Goal: Information Seeking & Learning: Learn about a topic

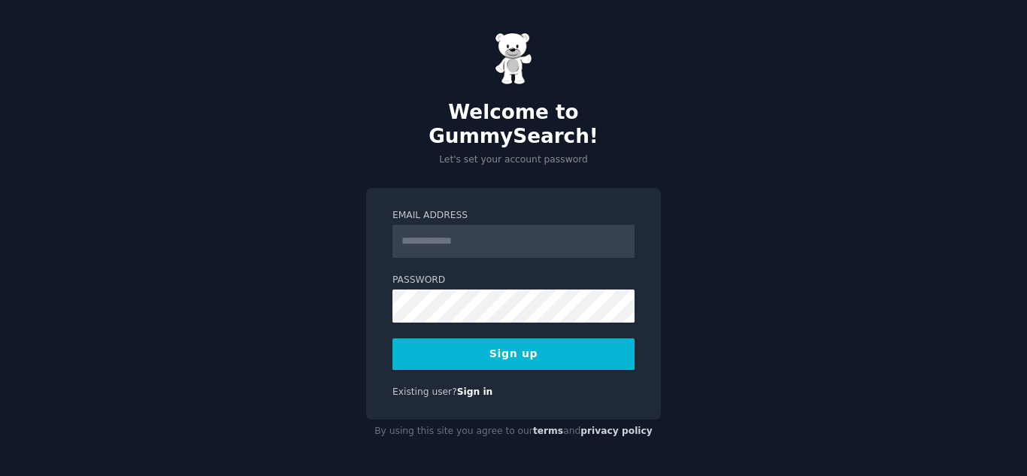
click at [504, 239] on input "Email Address" at bounding box center [513, 241] width 242 height 33
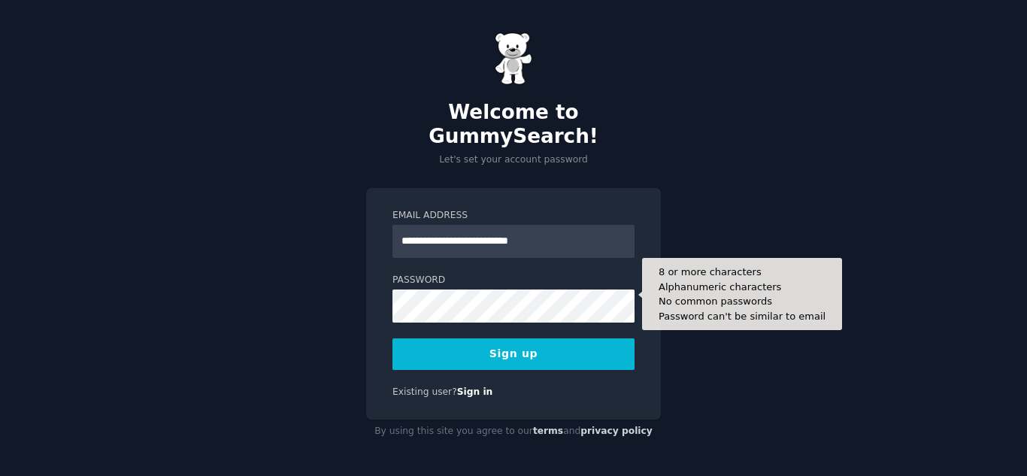
type input "**********"
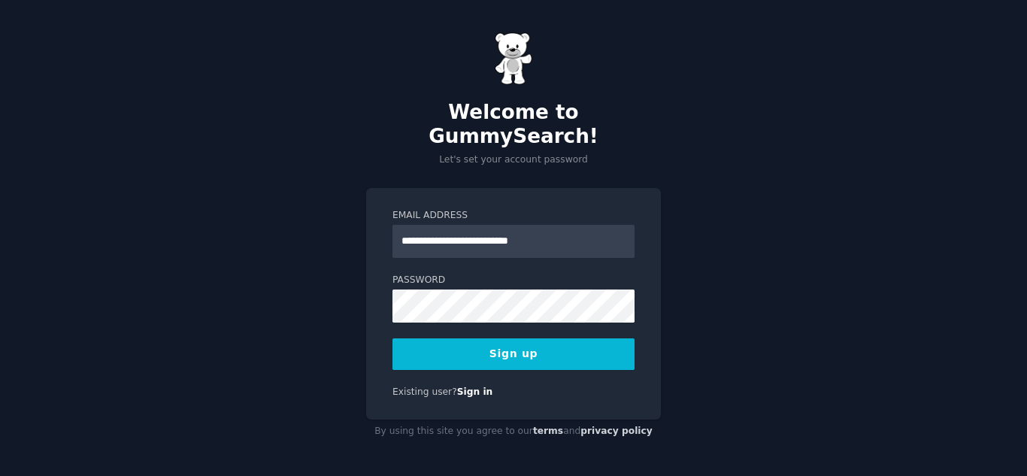
click at [494, 344] on button "Sign up" at bounding box center [513, 354] width 242 height 32
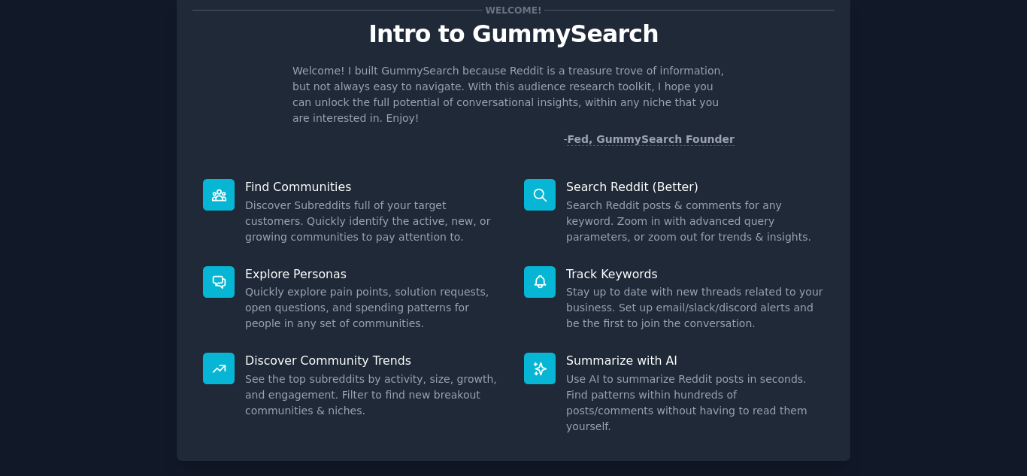
scroll to position [113, 0]
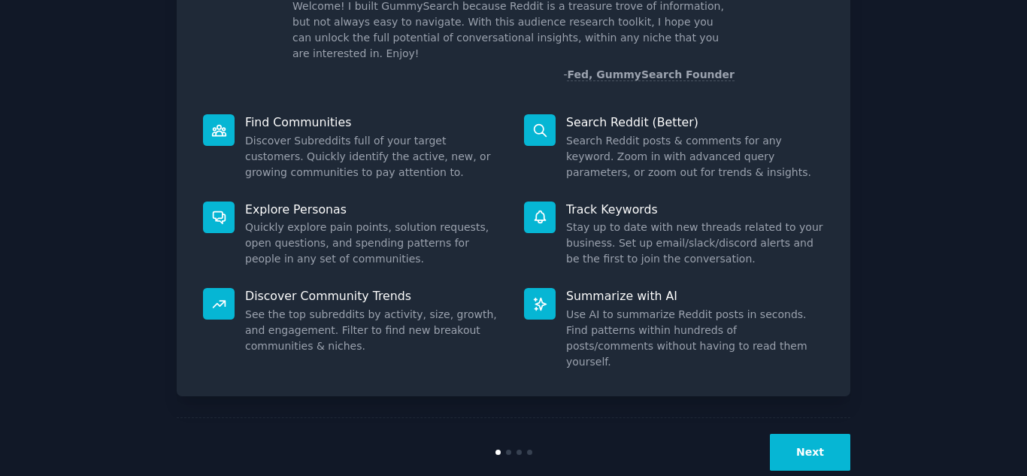
click at [835, 434] on button "Next" at bounding box center [810, 452] width 80 height 37
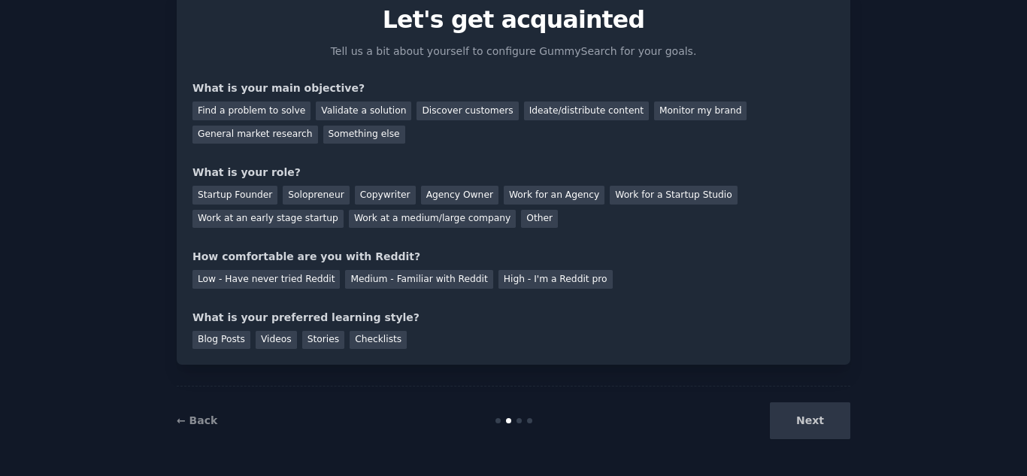
scroll to position [62, 0]
click at [835, 427] on div "Next" at bounding box center [737, 420] width 225 height 37
click at [816, 432] on div "Next" at bounding box center [737, 420] width 225 height 37
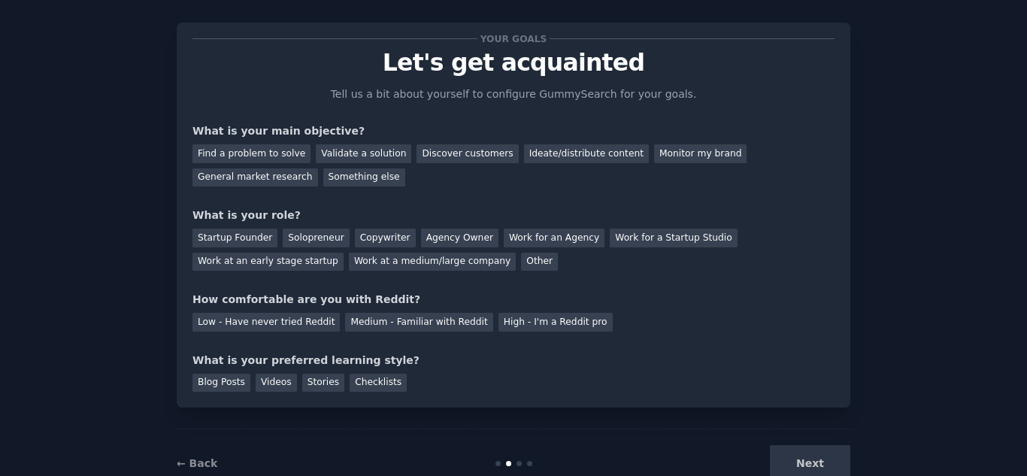
scroll to position [0, 0]
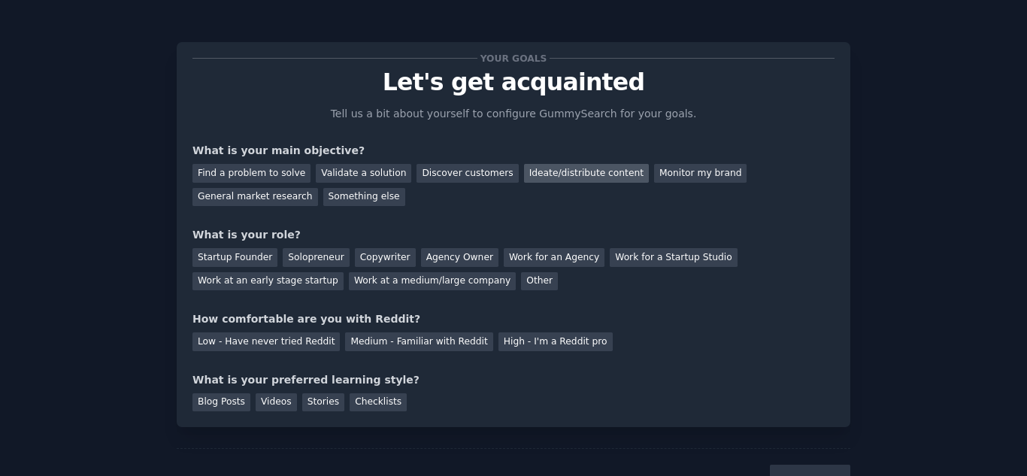
click at [524, 167] on div "Ideate/distribute content" at bounding box center [586, 173] width 125 height 19
click at [318, 188] on div "General market research" at bounding box center [255, 197] width 126 height 19
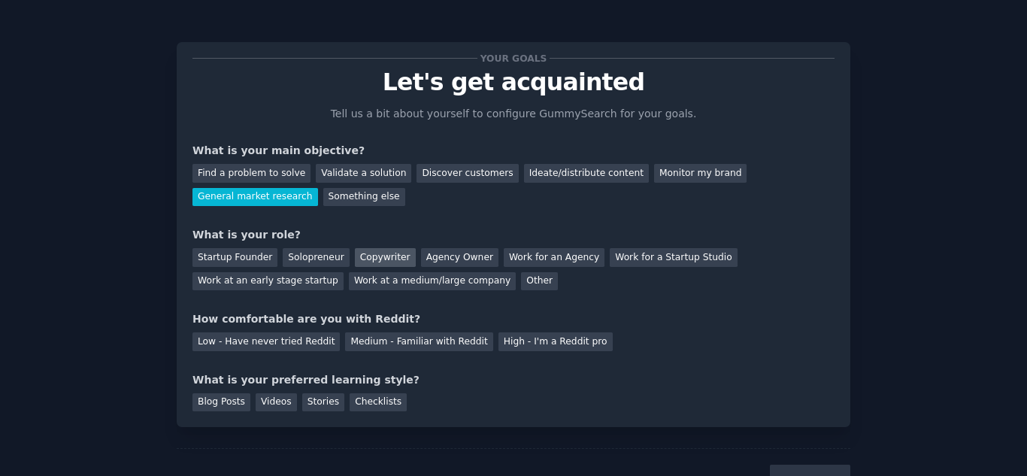
click at [366, 256] on div "Copywriter" at bounding box center [385, 257] width 61 height 19
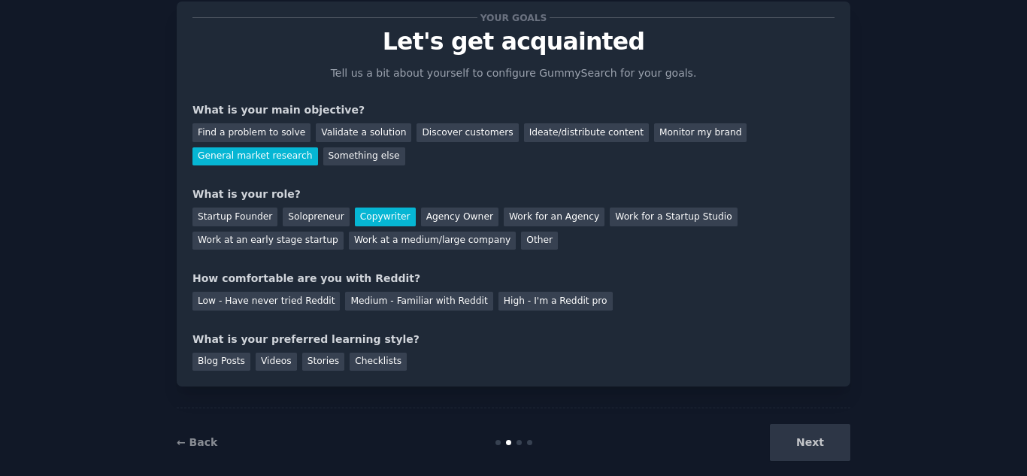
scroll to position [62, 0]
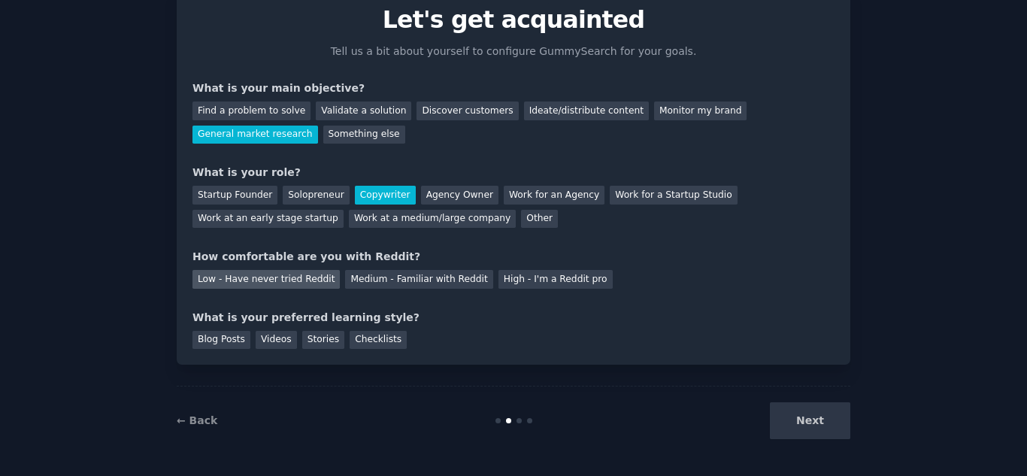
click at [270, 285] on div "Low - Have never tried Reddit" at bounding box center [265, 279] width 147 height 19
click at [223, 338] on div "Blog Posts" at bounding box center [221, 340] width 58 height 19
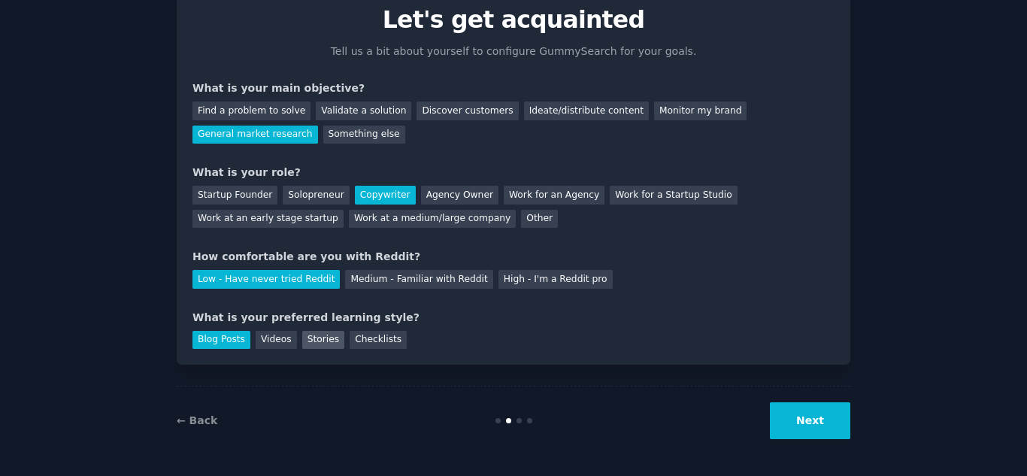
click at [302, 346] on div "Stories" at bounding box center [323, 340] width 42 height 19
click at [350, 338] on div "Checklists" at bounding box center [378, 340] width 57 height 19
click at [302, 339] on div "Stories" at bounding box center [323, 340] width 42 height 19
click at [205, 345] on div "Blog Posts" at bounding box center [221, 340] width 58 height 19
click at [302, 342] on div "Stories" at bounding box center [323, 340] width 42 height 19
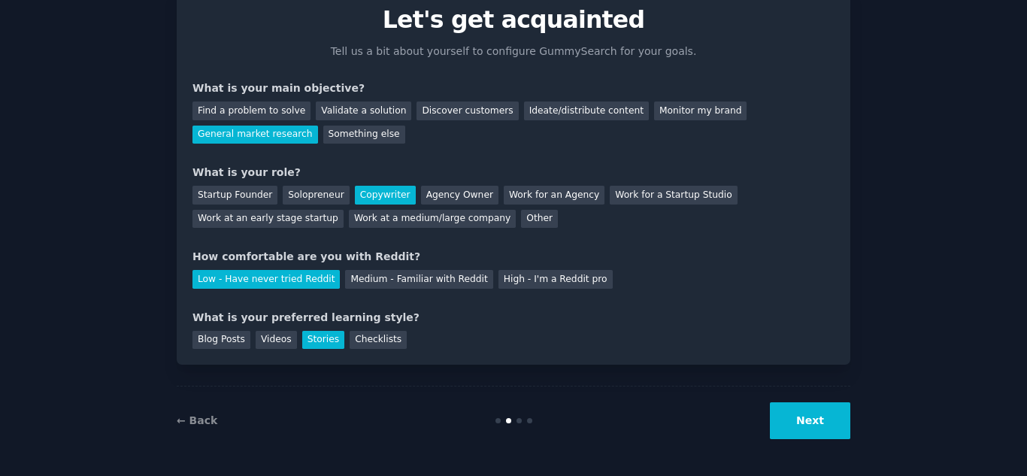
click at [796, 426] on button "Next" at bounding box center [810, 420] width 80 height 37
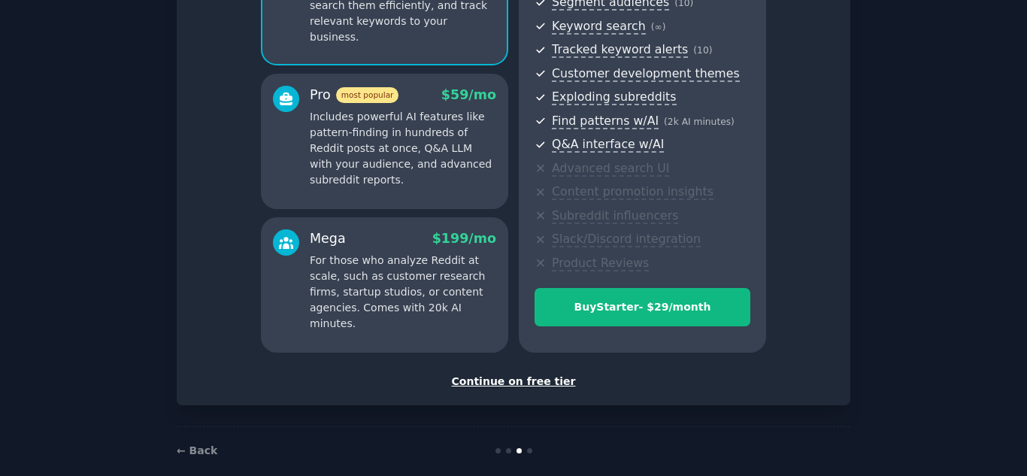
scroll to position [213, 0]
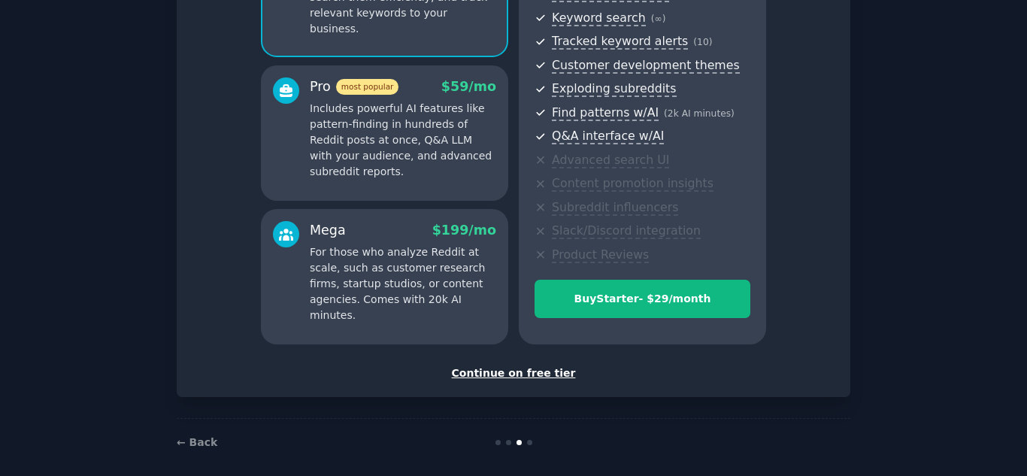
click at [502, 377] on div "Continue on free tier" at bounding box center [513, 373] width 642 height 16
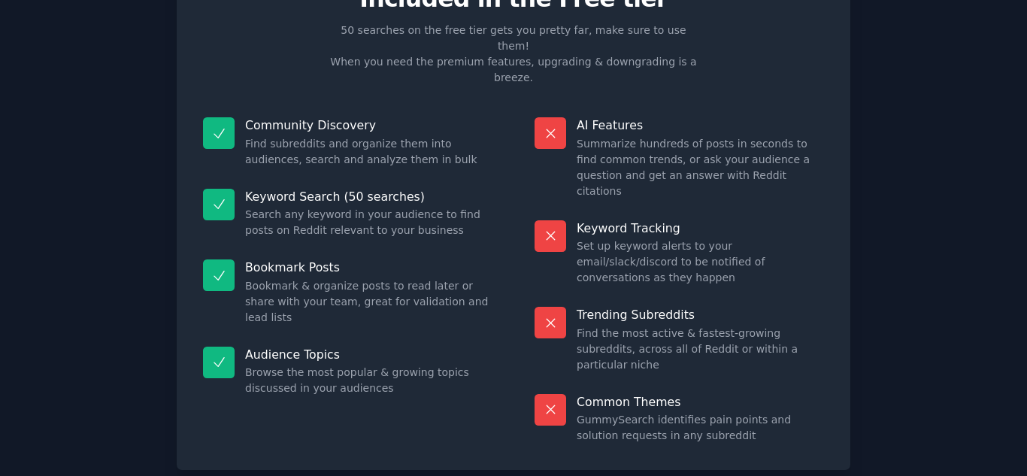
scroll to position [110, 0]
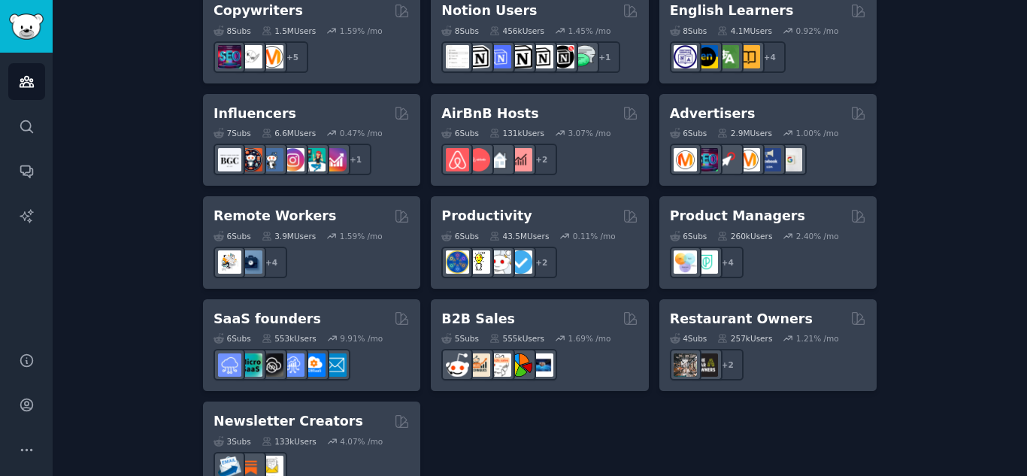
scroll to position [1258, 0]
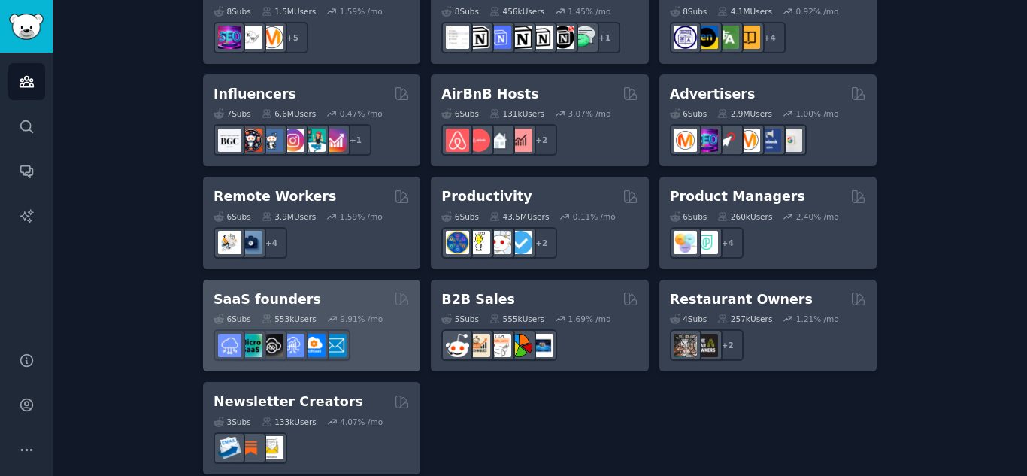
click at [253, 290] on h2 "SaaS founders" at bounding box center [268, 299] width 108 height 19
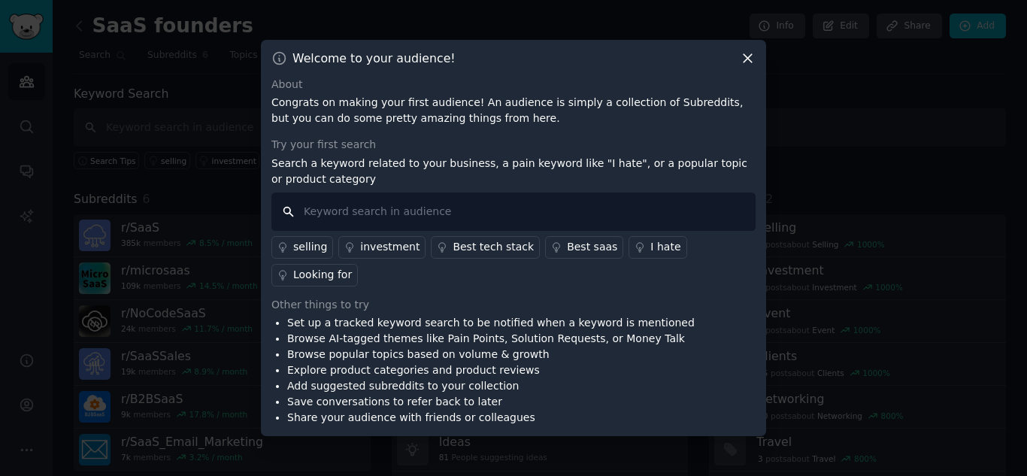
click at [362, 220] on input "text" at bounding box center [513, 211] width 484 height 38
type input "sales"
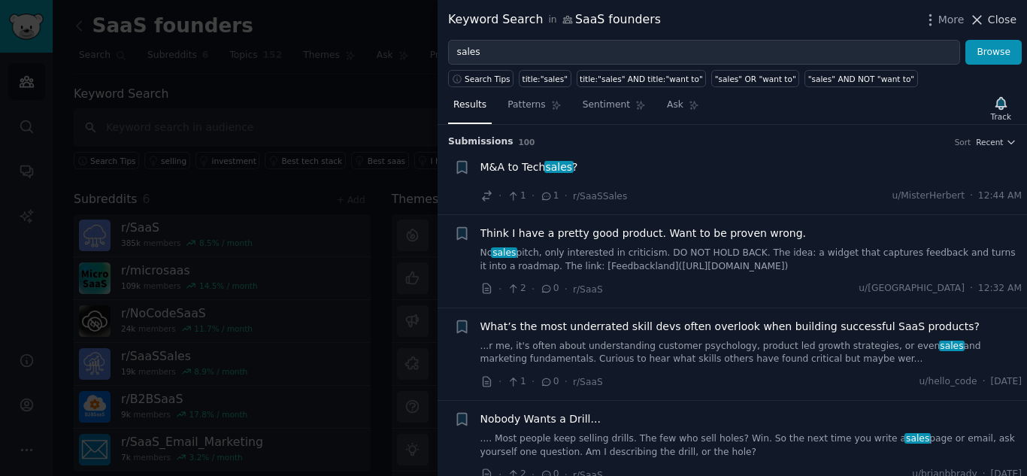
click at [996, 22] on span "Close" at bounding box center [1002, 20] width 29 height 16
click at [981, 18] on link "Add" at bounding box center [977, 27] width 56 height 26
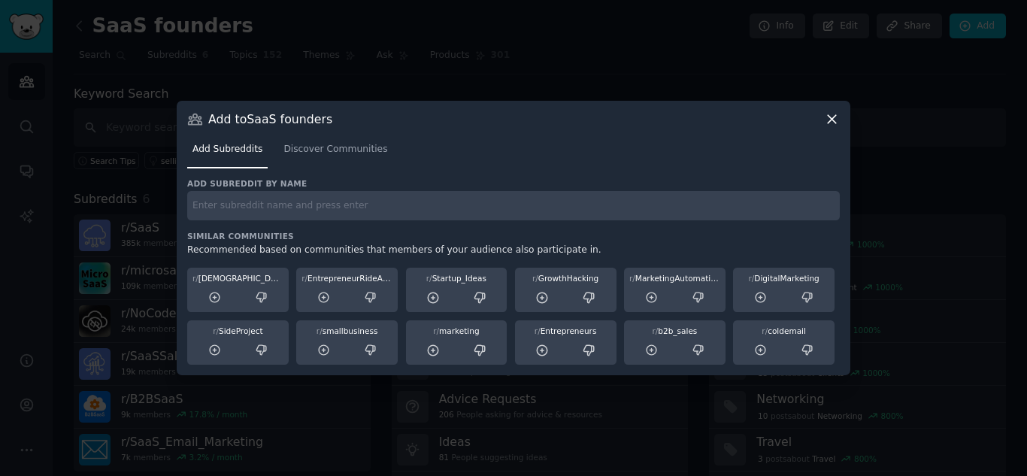
click at [819, 111] on div "Add to SaaS founders" at bounding box center [513, 119] width 653 height 16
click at [829, 119] on icon at bounding box center [832, 119] width 16 height 16
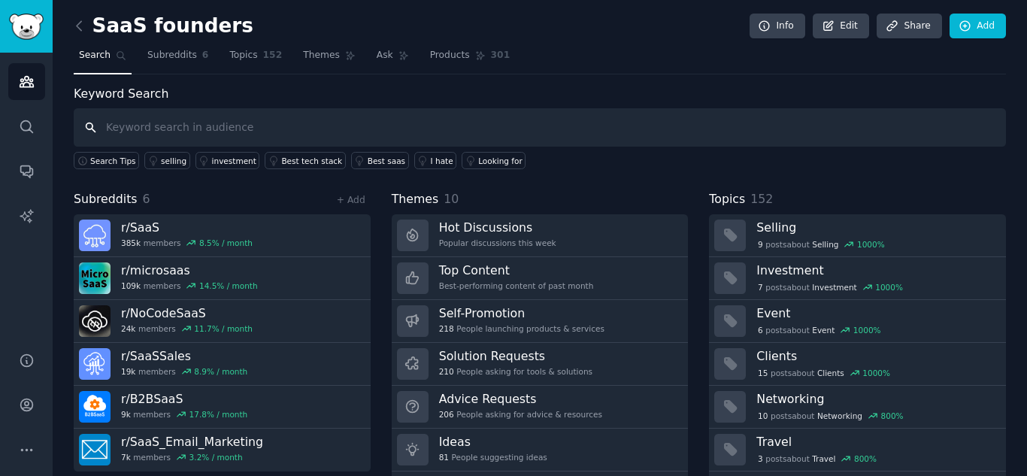
click at [197, 114] on input "text" at bounding box center [540, 127] width 932 height 38
type input "sales"
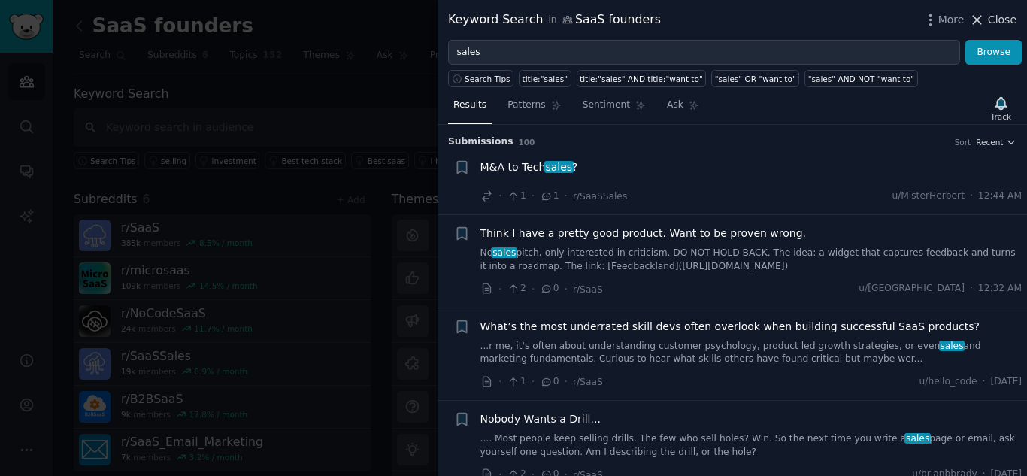
click at [1003, 26] on span "Close" at bounding box center [1002, 20] width 29 height 16
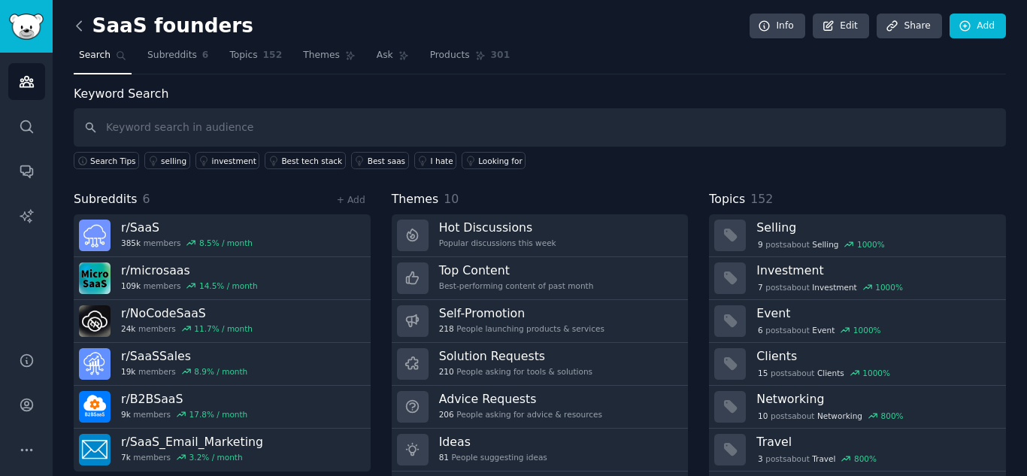
click at [80, 21] on icon at bounding box center [79, 26] width 16 height 16
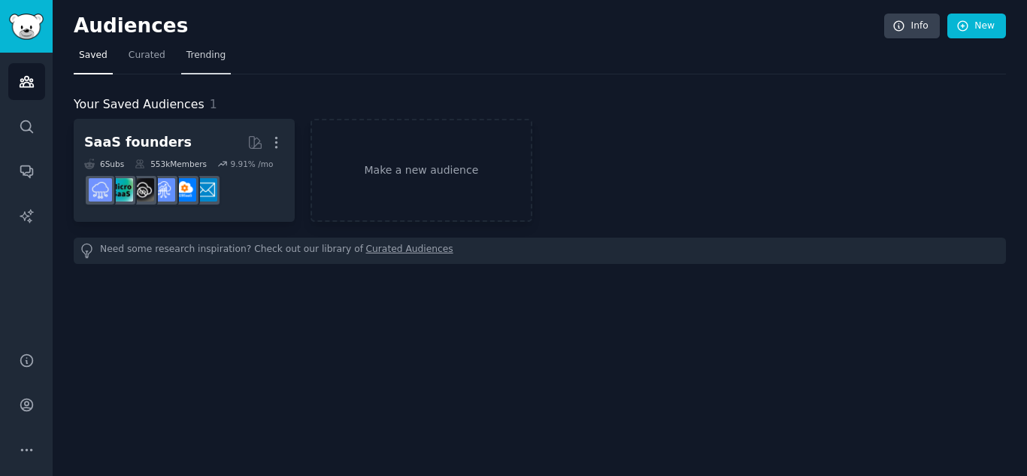
click at [198, 62] on link "Trending" at bounding box center [206, 59] width 50 height 31
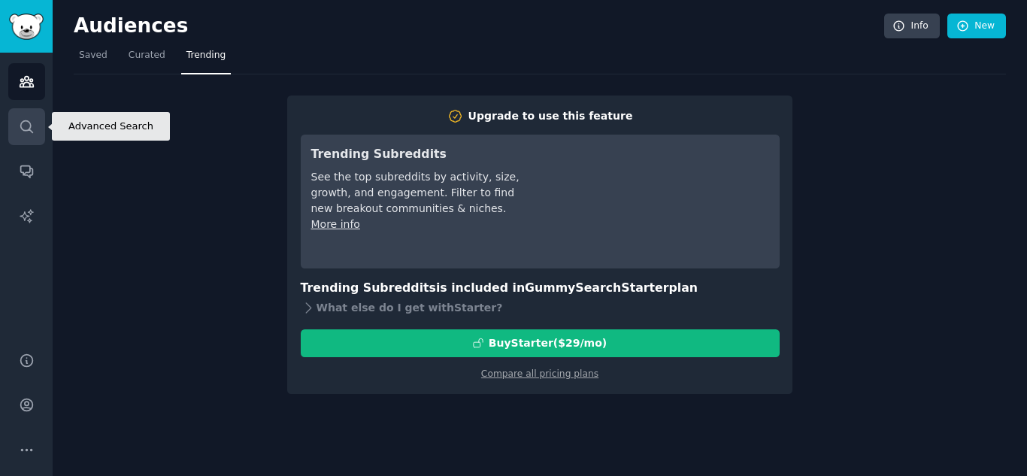
click at [37, 129] on link "Search" at bounding box center [26, 126] width 37 height 37
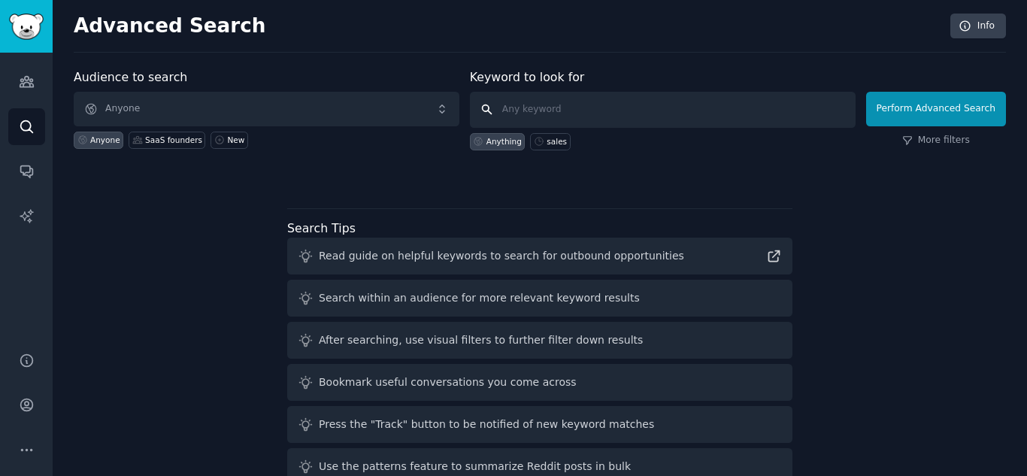
click at [570, 112] on input "text" at bounding box center [663, 110] width 386 height 36
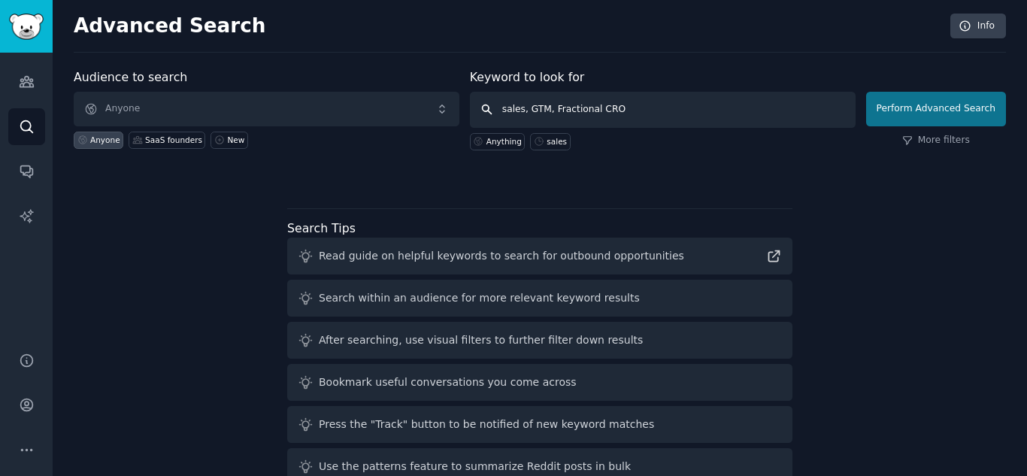
type input "sales, GTM, Fractional CRO"
click at [941, 104] on button "Perform Advanced Search" at bounding box center [936, 109] width 140 height 35
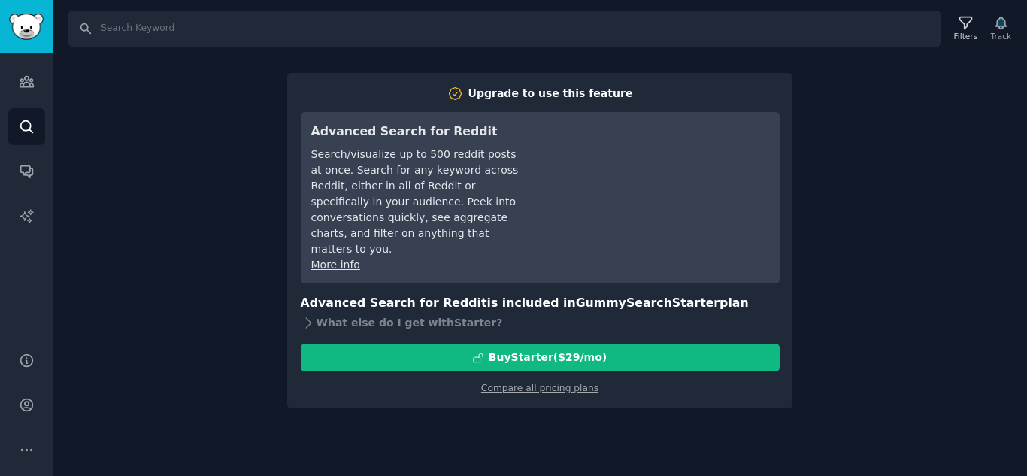
click at [865, 190] on div "Search Filters Track Upgrade to use this feature Advanced Search for Reddit Sea…" at bounding box center [540, 238] width 974 height 476
click at [159, 251] on div "Search Filters Track Upgrade to use this feature Advanced Search for Reddit Sea…" at bounding box center [540, 238] width 974 height 476
